Goal: Find specific page/section: Find specific page/section

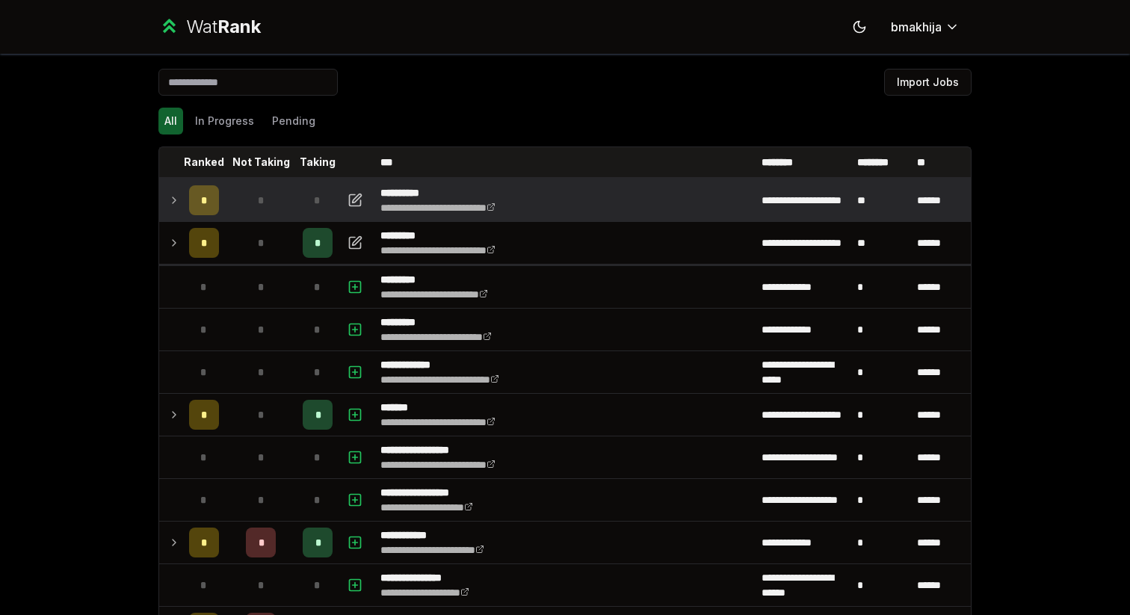
click at [196, 197] on div "*" at bounding box center [204, 200] width 30 height 30
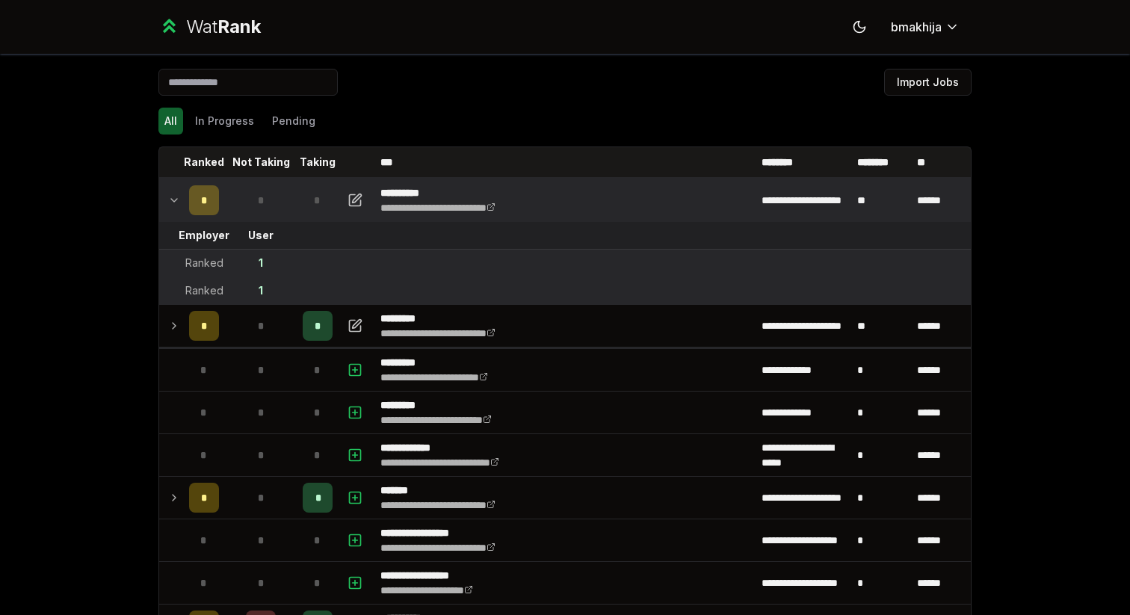
click at [184, 297] on td "Ranked" at bounding box center [204, 290] width 42 height 27
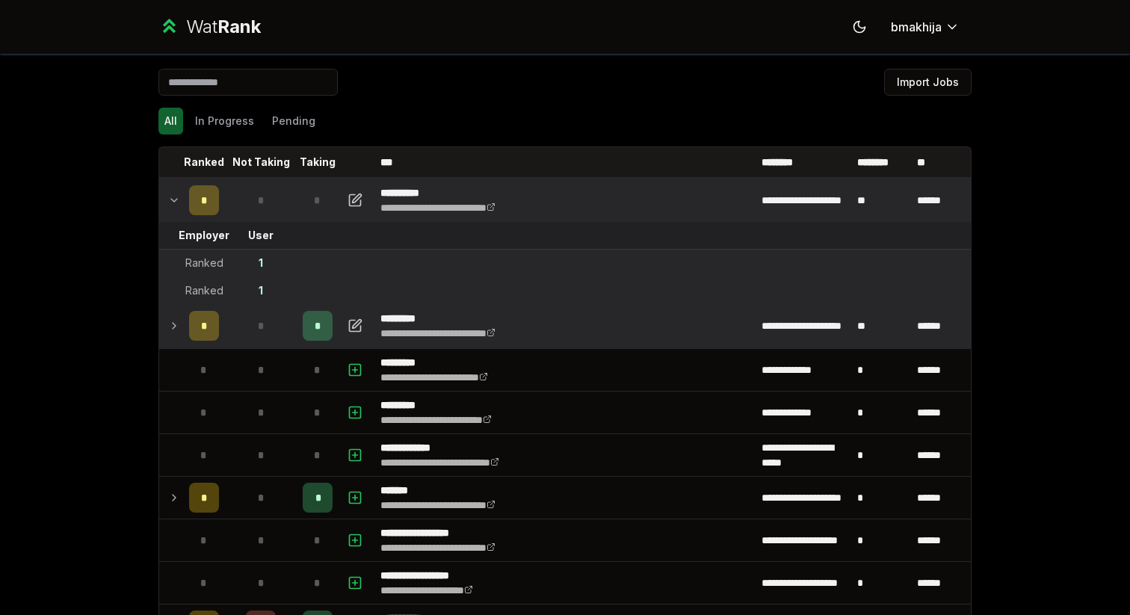
click at [184, 314] on td "*" at bounding box center [204, 326] width 42 height 42
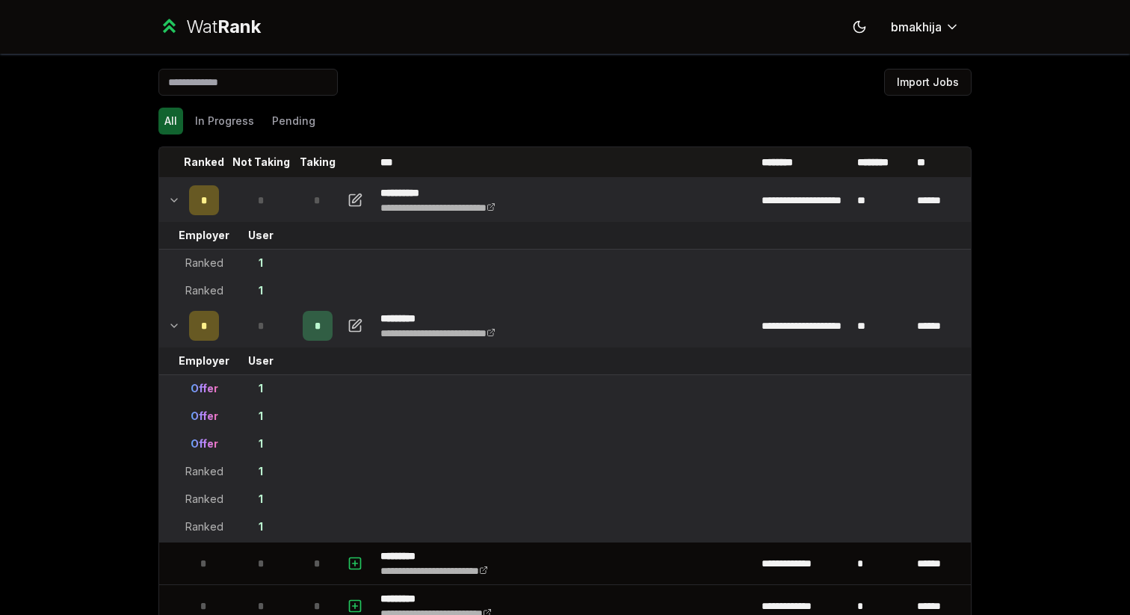
click at [172, 216] on td at bounding box center [171, 200] width 24 height 42
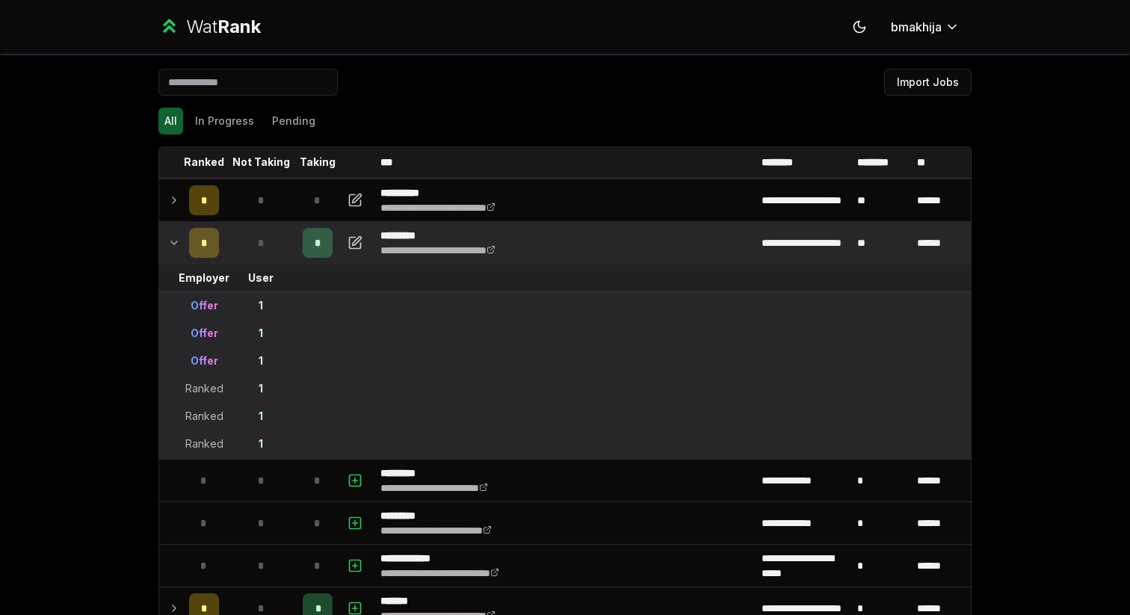
click at [172, 239] on icon at bounding box center [174, 243] width 12 height 18
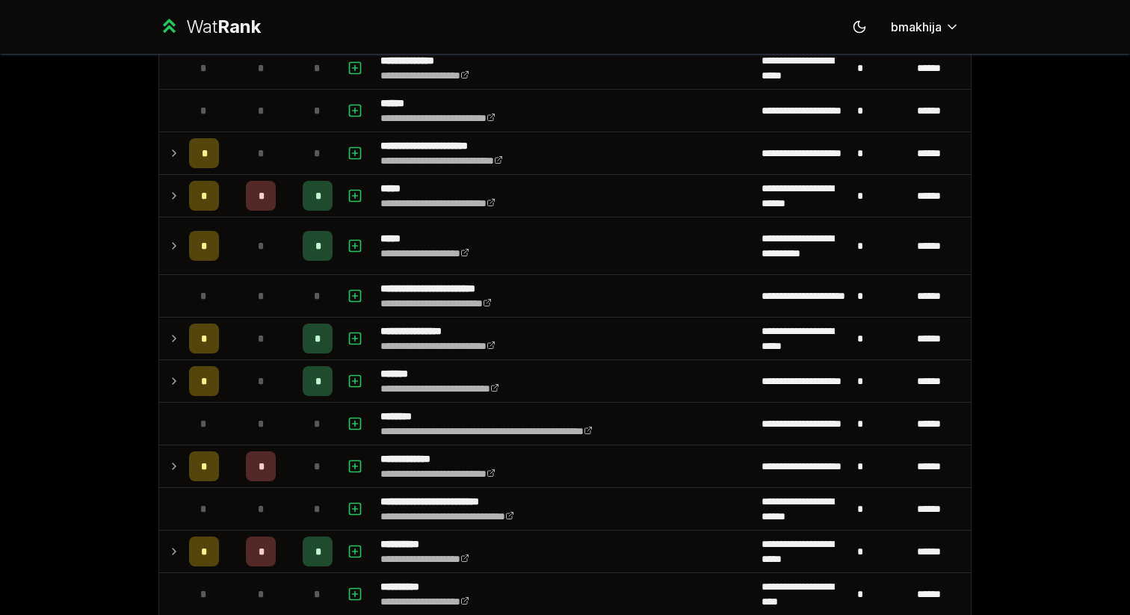
scroll to position [974, 0]
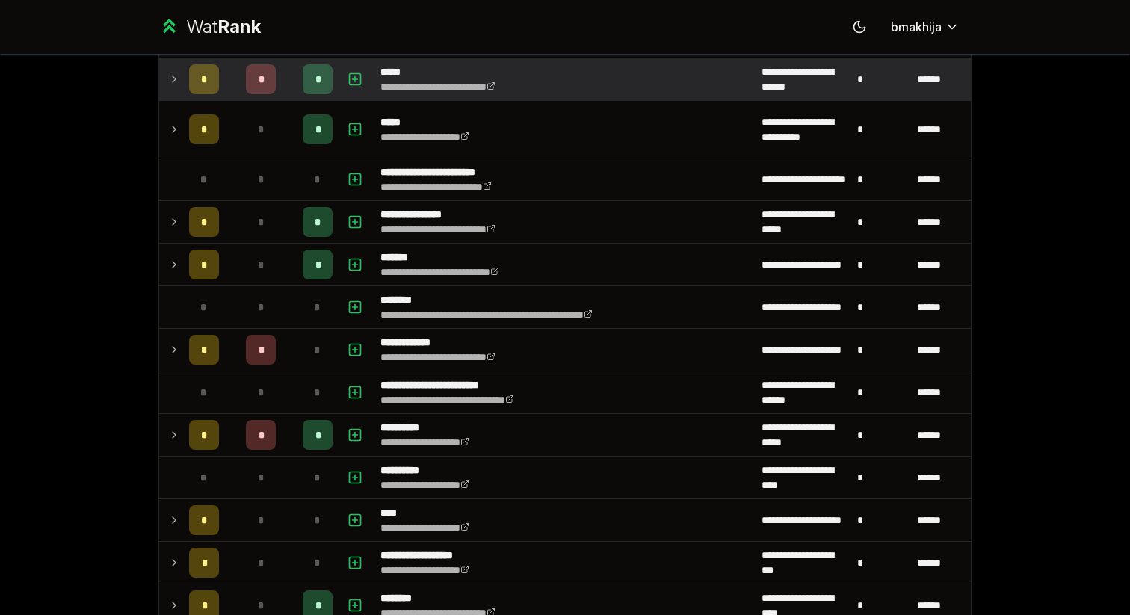
click at [193, 78] on div "*" at bounding box center [204, 79] width 30 height 30
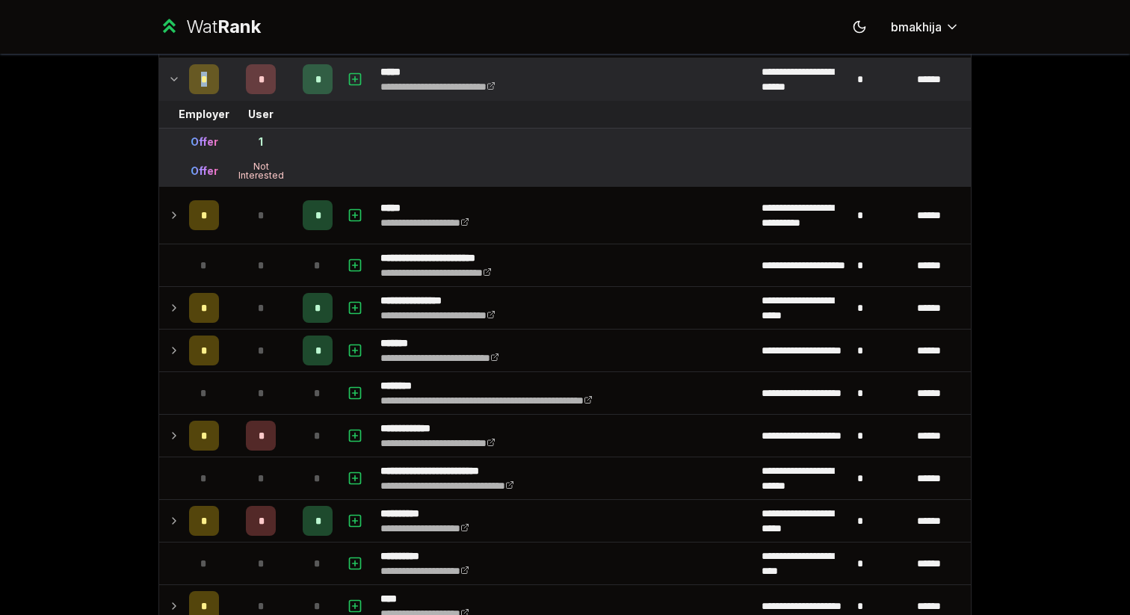
click at [193, 78] on div "*" at bounding box center [204, 79] width 30 height 30
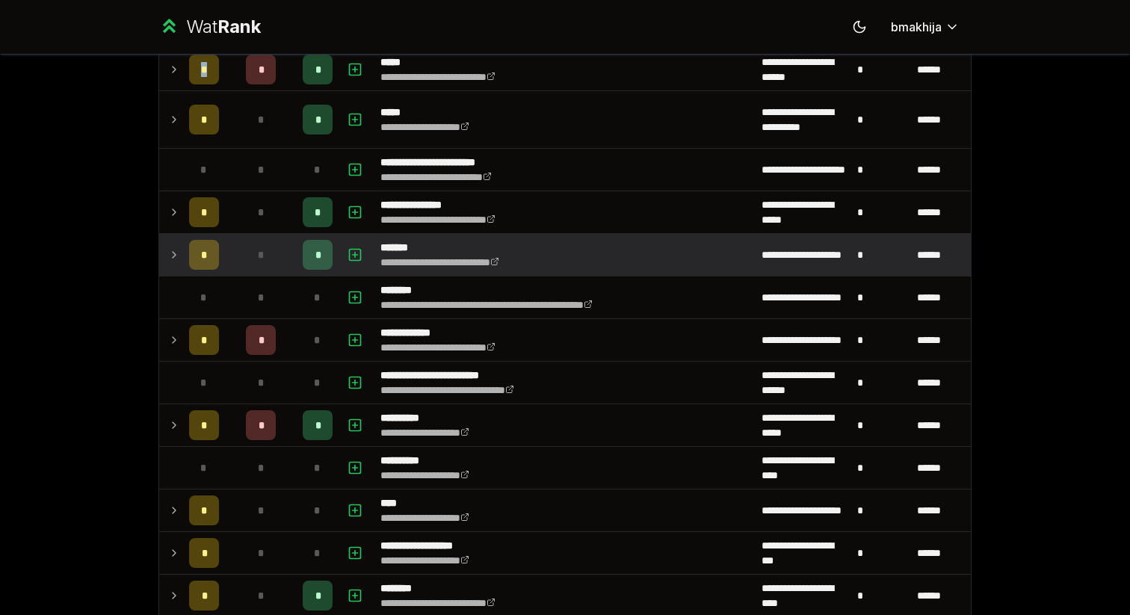
scroll to position [983, 0]
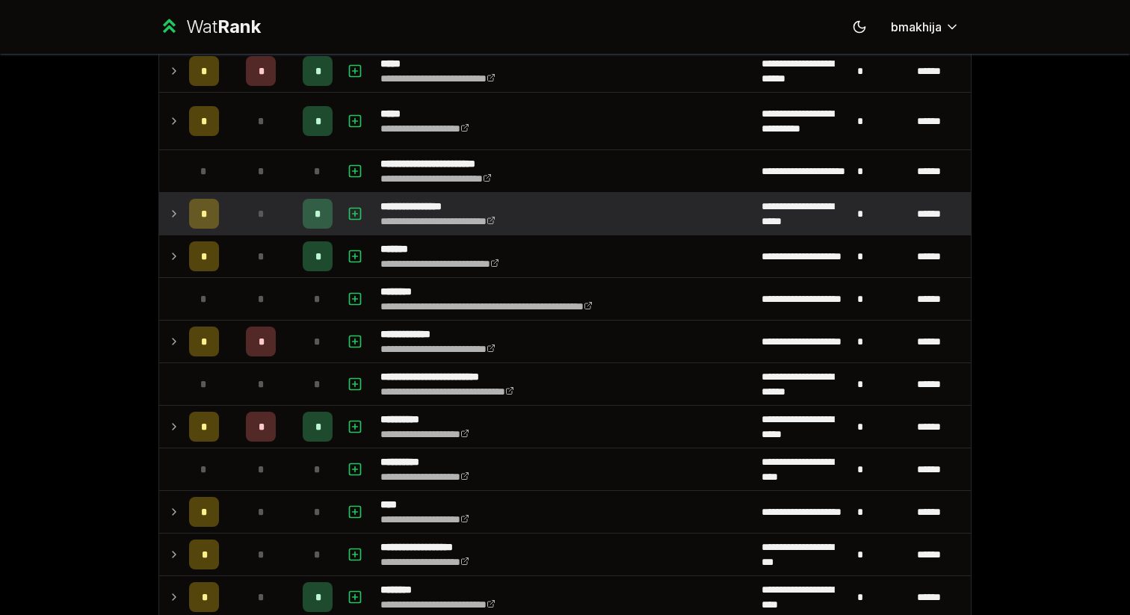
click at [214, 226] on div "*" at bounding box center [204, 214] width 30 height 30
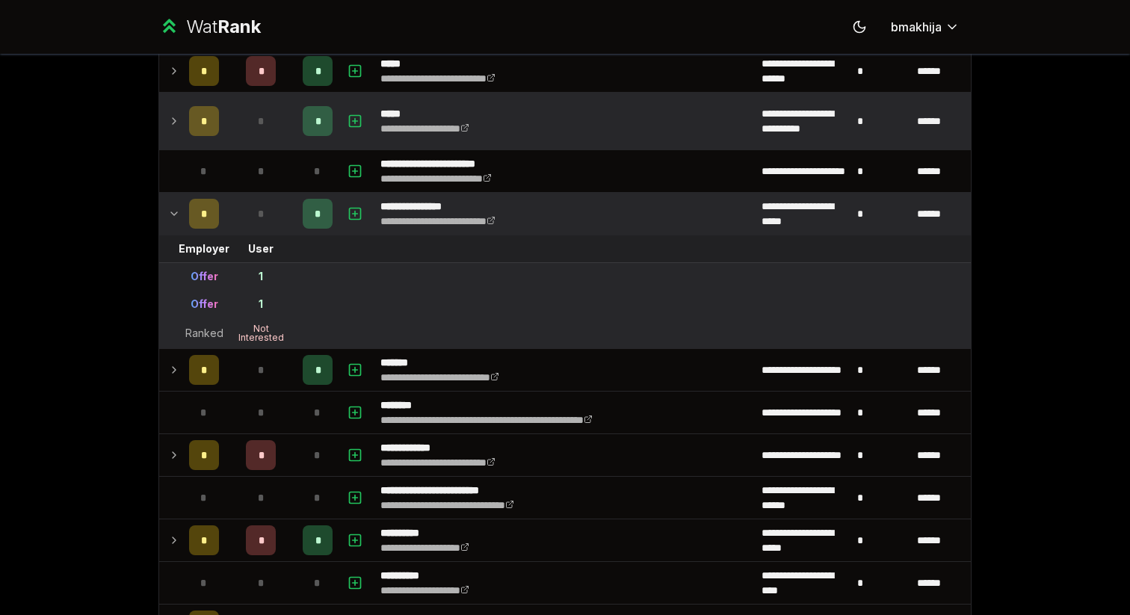
click at [223, 99] on td "*" at bounding box center [204, 121] width 42 height 57
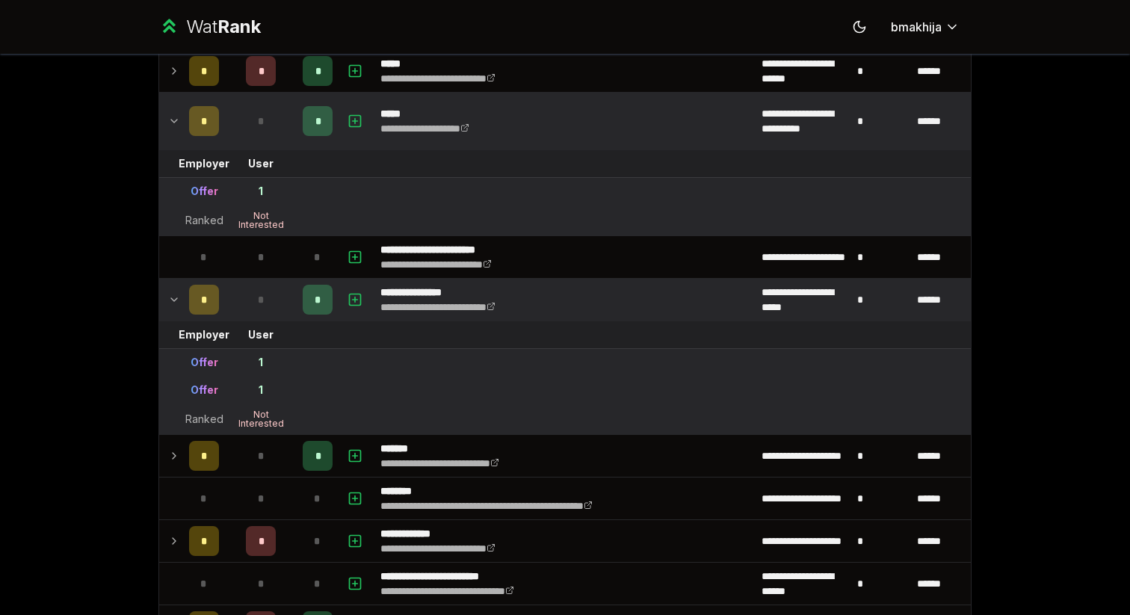
click at [223, 99] on td "*" at bounding box center [204, 121] width 42 height 57
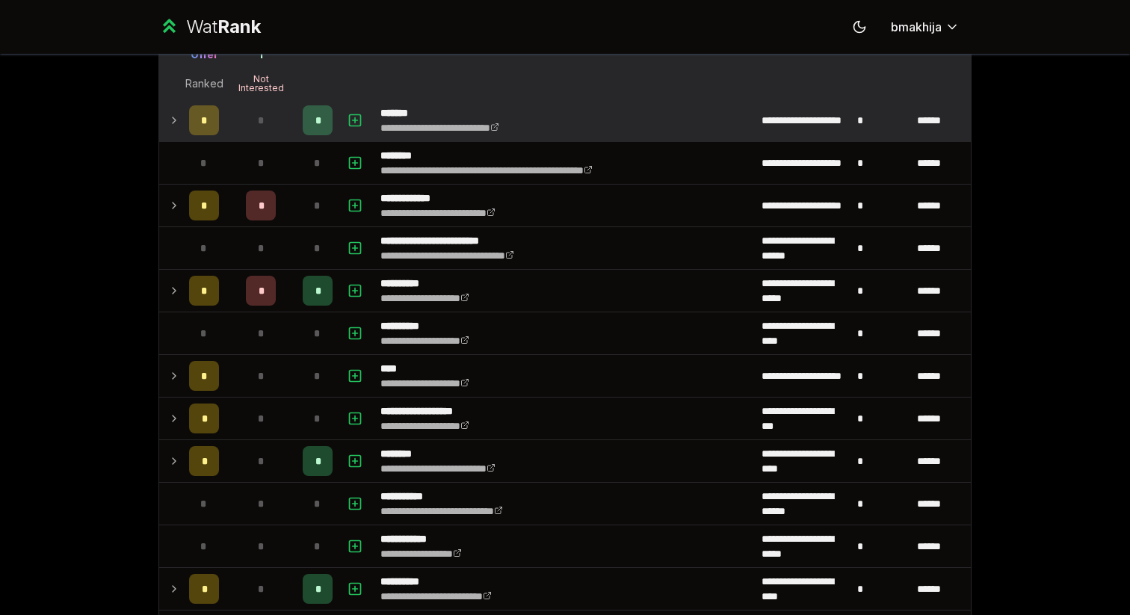
scroll to position [1484, 0]
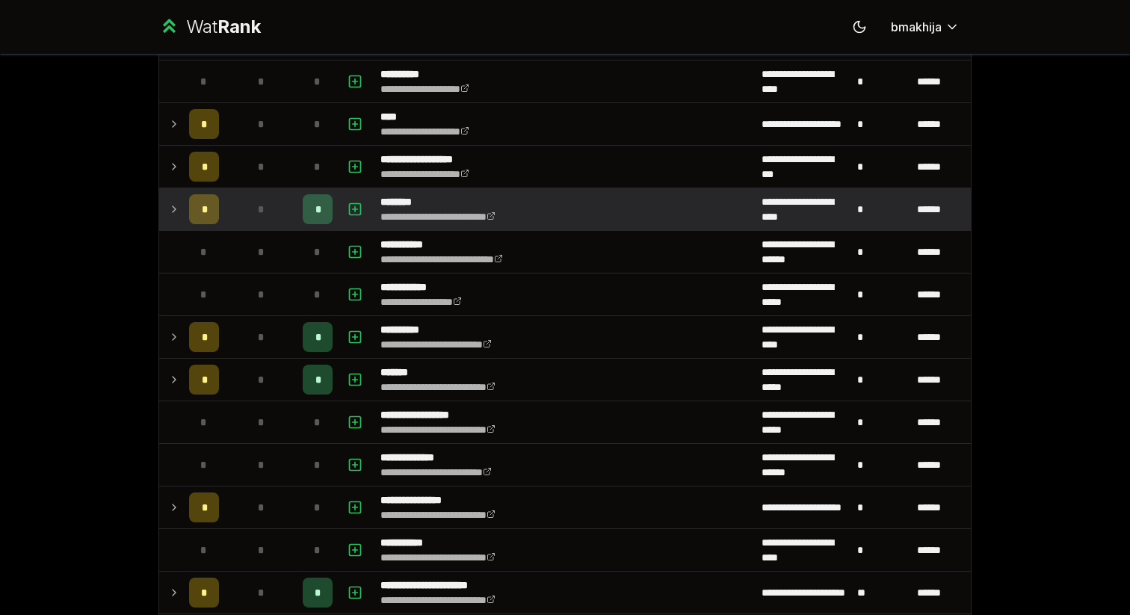
click at [240, 192] on td "*" at bounding box center [261, 209] width 72 height 42
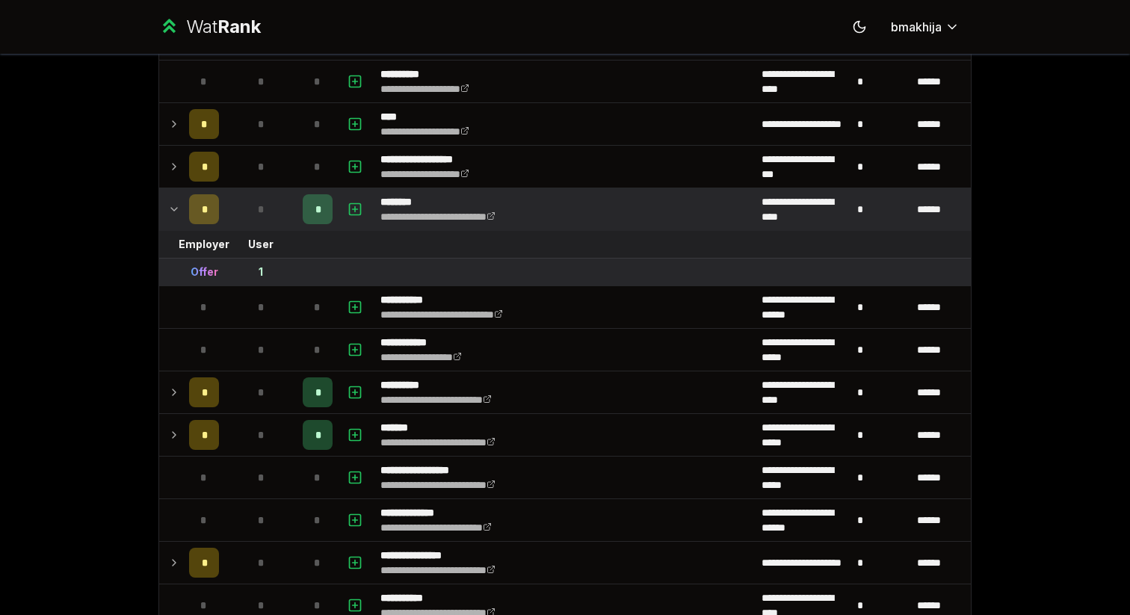
click at [240, 193] on td "*" at bounding box center [261, 209] width 72 height 42
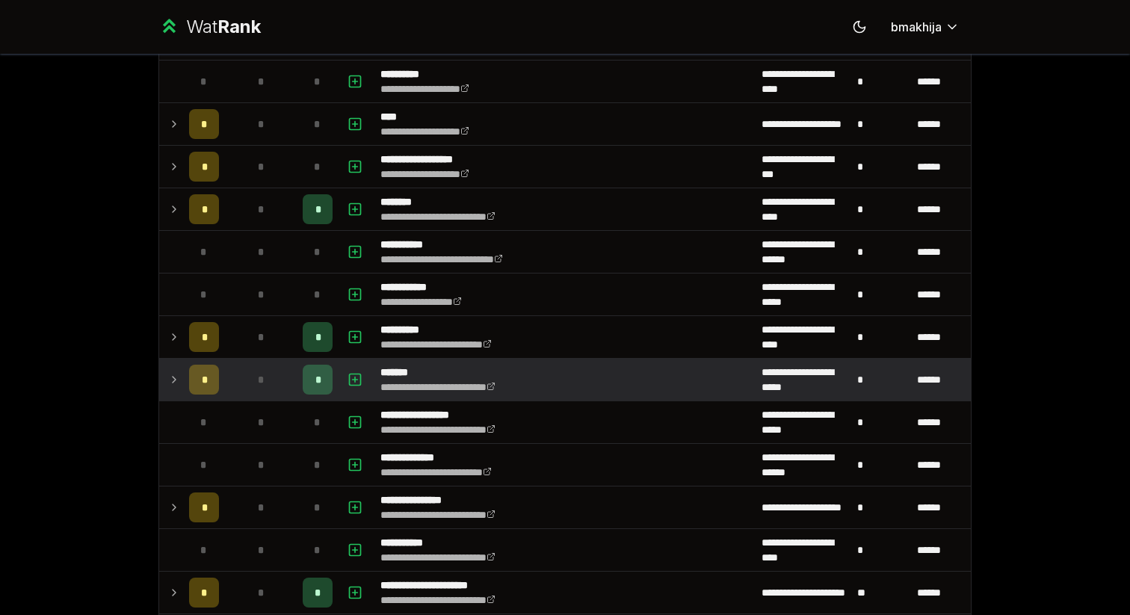
click at [257, 362] on td "*" at bounding box center [261, 380] width 72 height 42
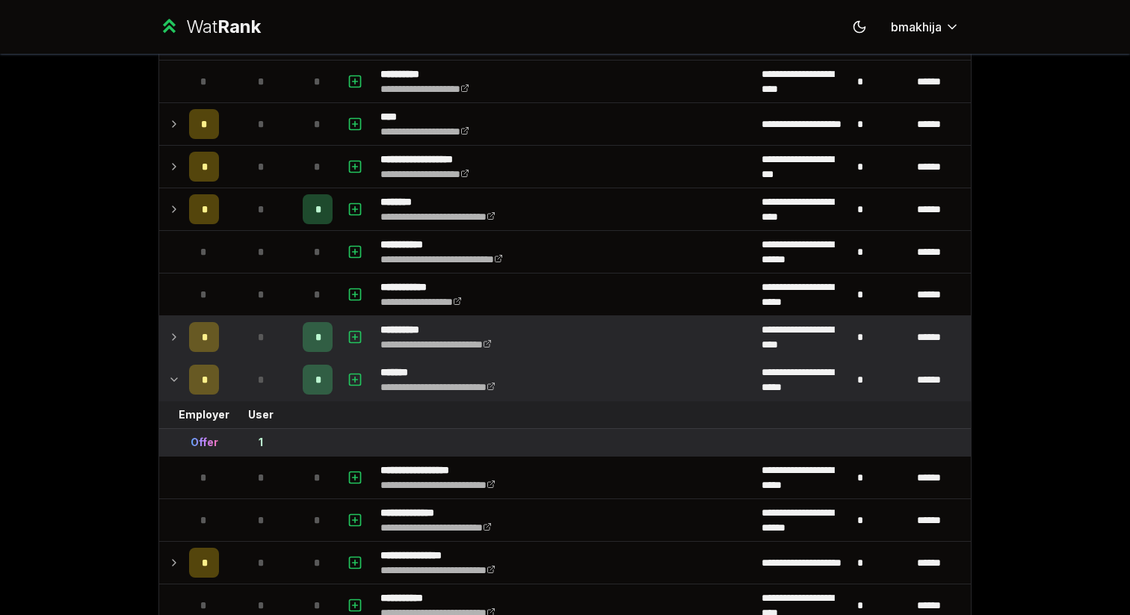
click at [265, 345] on div "*" at bounding box center [261, 337] width 30 height 30
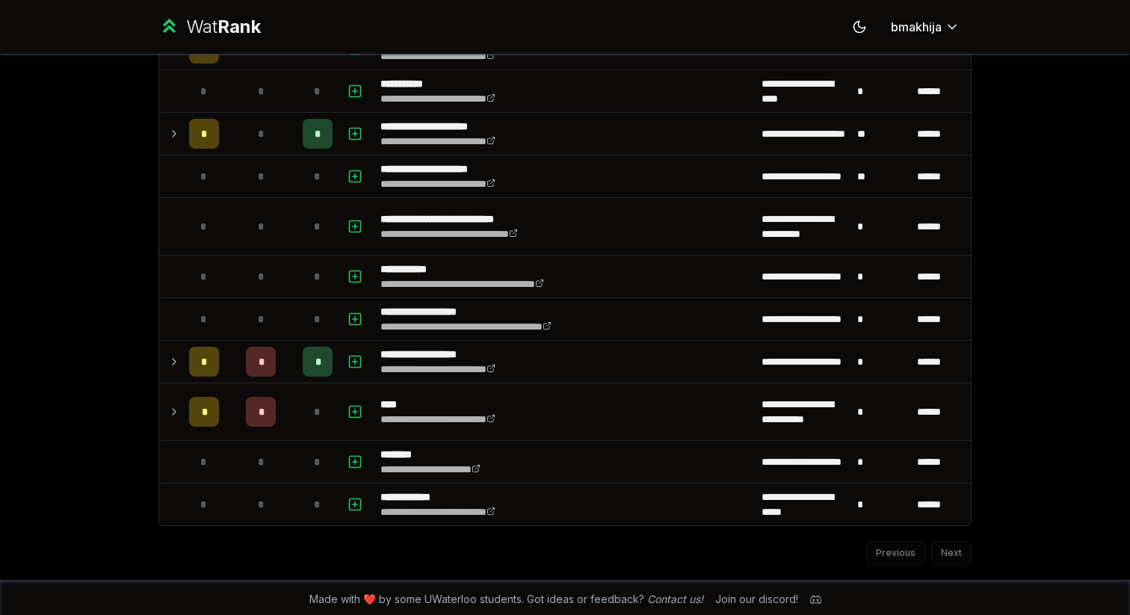
scroll to position [2057, 0]
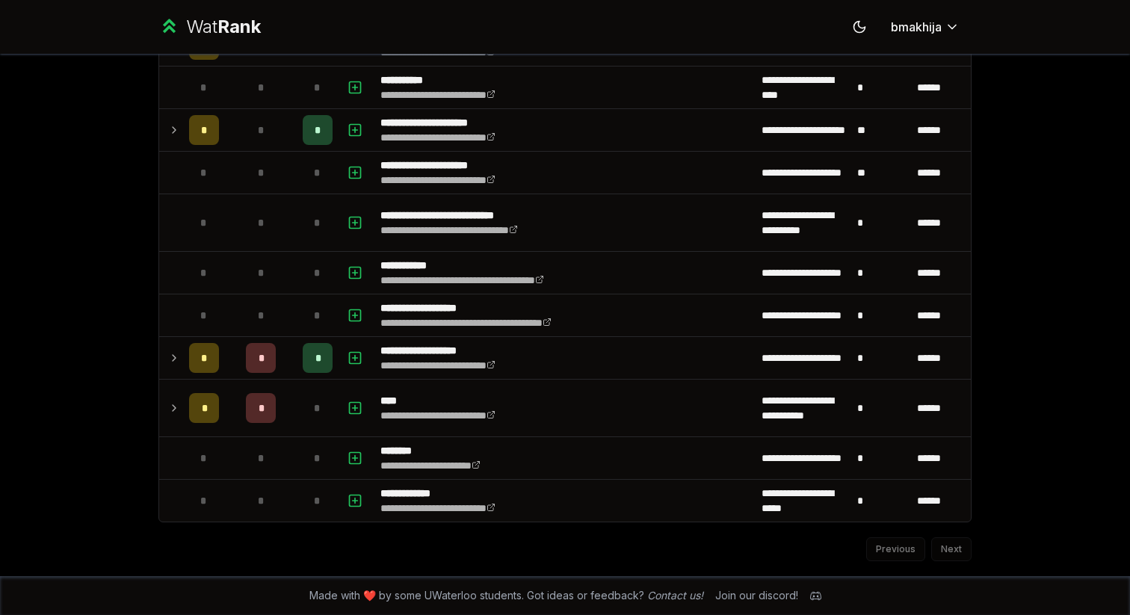
click at [265, 345] on div "*" at bounding box center [261, 358] width 30 height 30
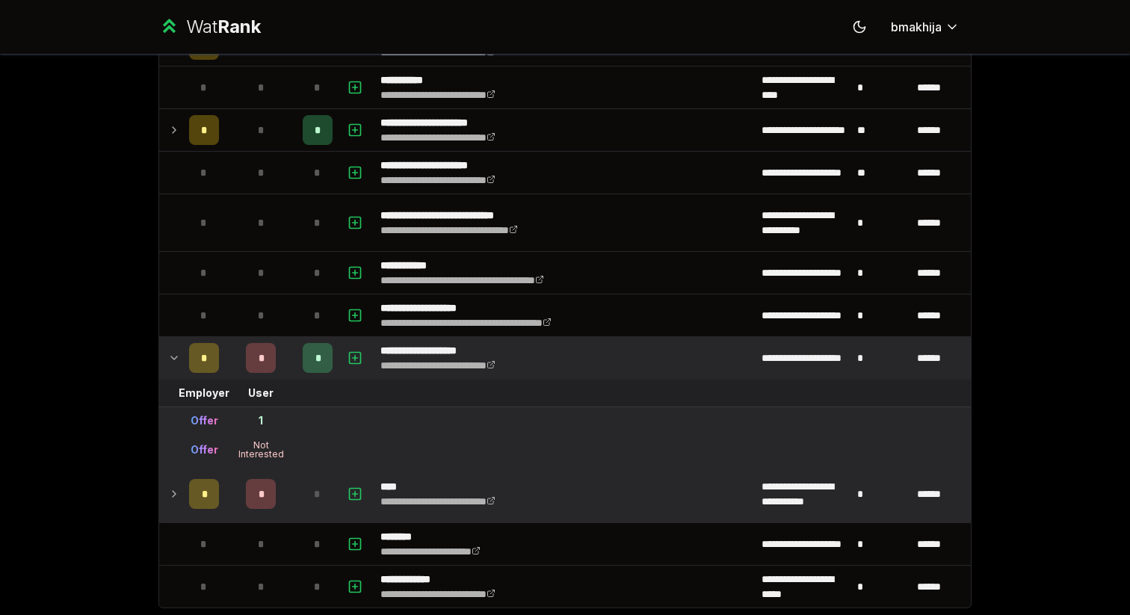
click at [264, 479] on div "*" at bounding box center [261, 494] width 30 height 30
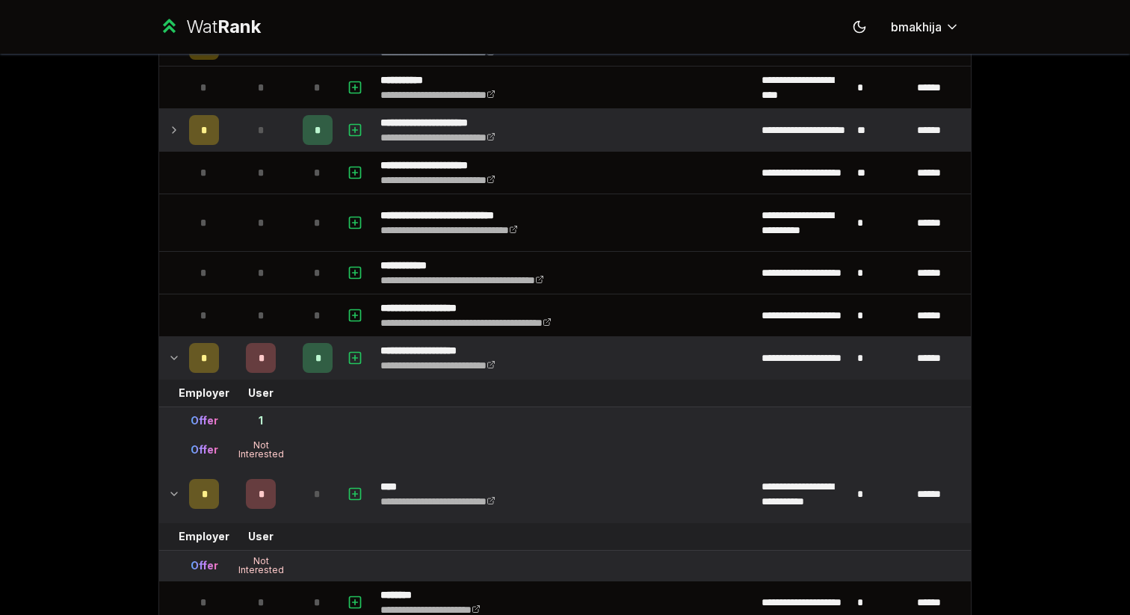
click at [270, 139] on div "*" at bounding box center [261, 130] width 30 height 30
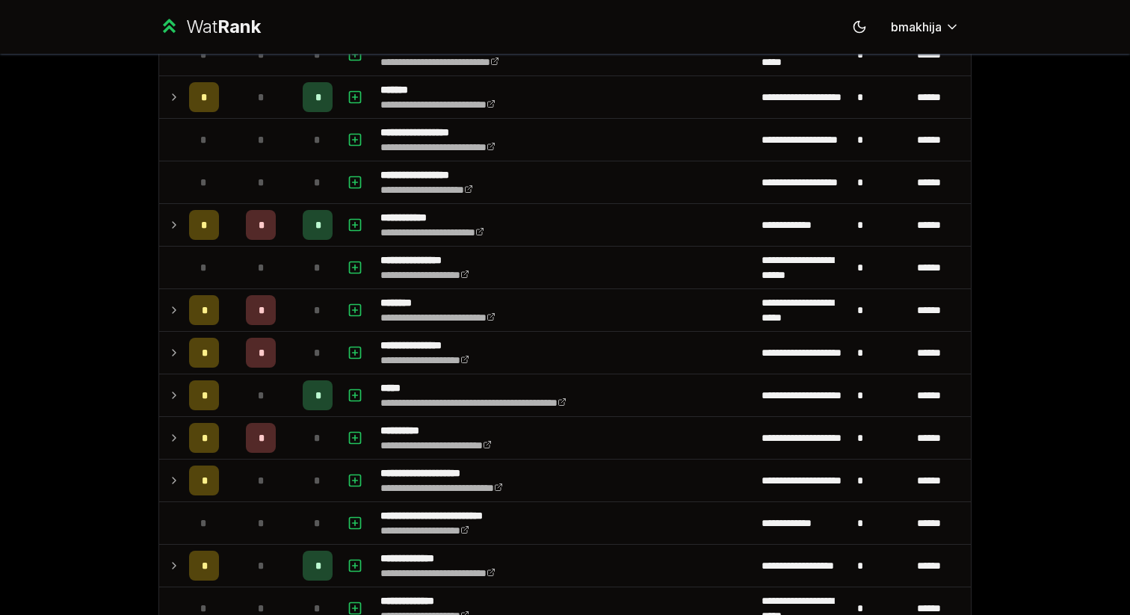
scroll to position [0, 0]
